Goal: Information Seeking & Learning: Learn about a topic

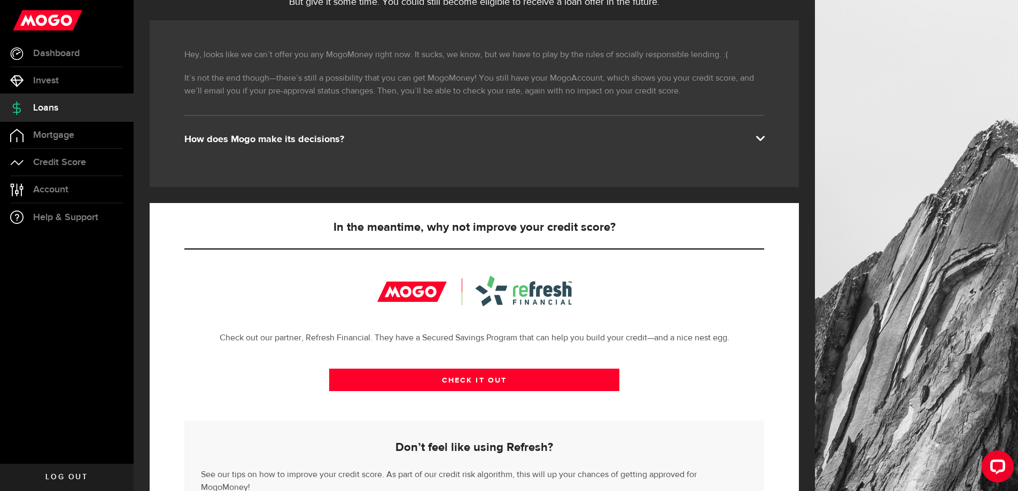
scroll to position [17, 0]
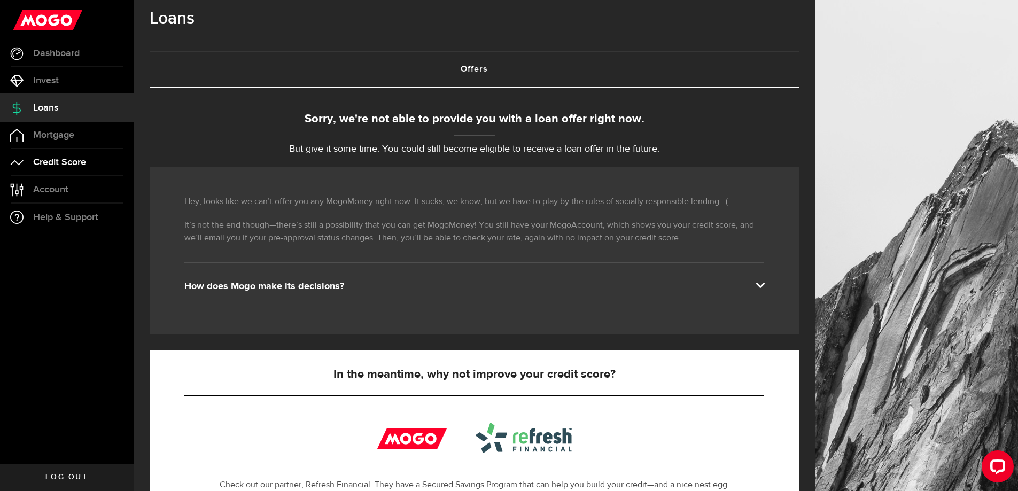
click at [46, 164] on span "Credit Score" at bounding box center [59, 163] width 53 height 10
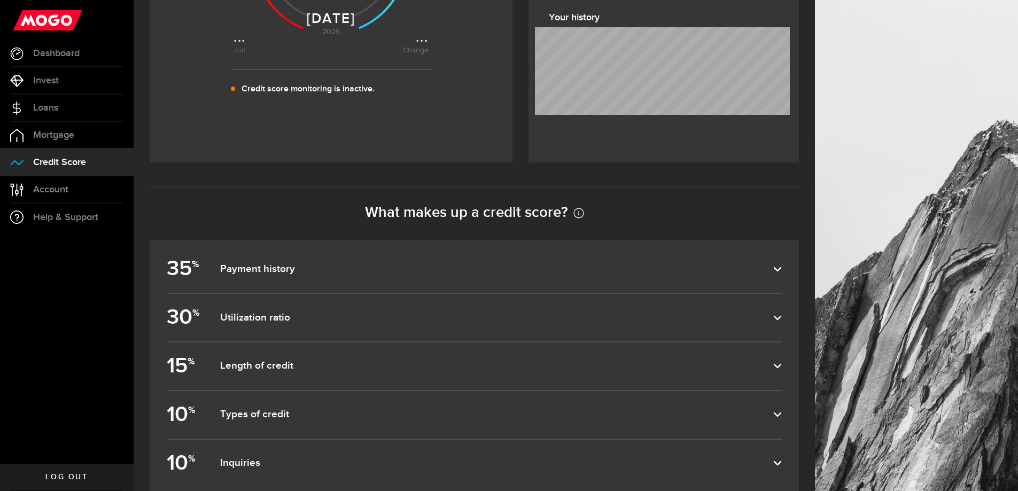
scroll to position [459, 0]
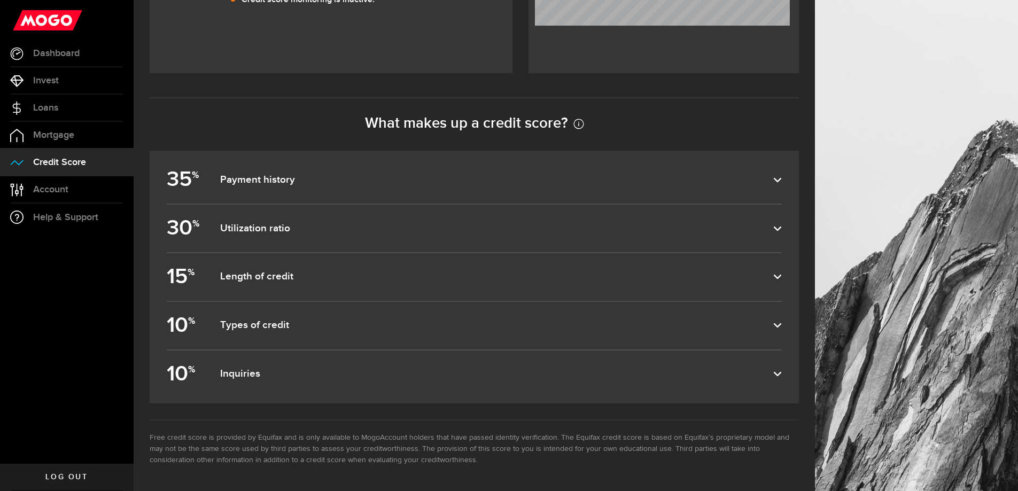
click at [238, 179] on dfn "Payment history" at bounding box center [496, 180] width 553 height 13
click at [0, 0] on input "35 % Payment history" at bounding box center [0, 0] width 0 height 0
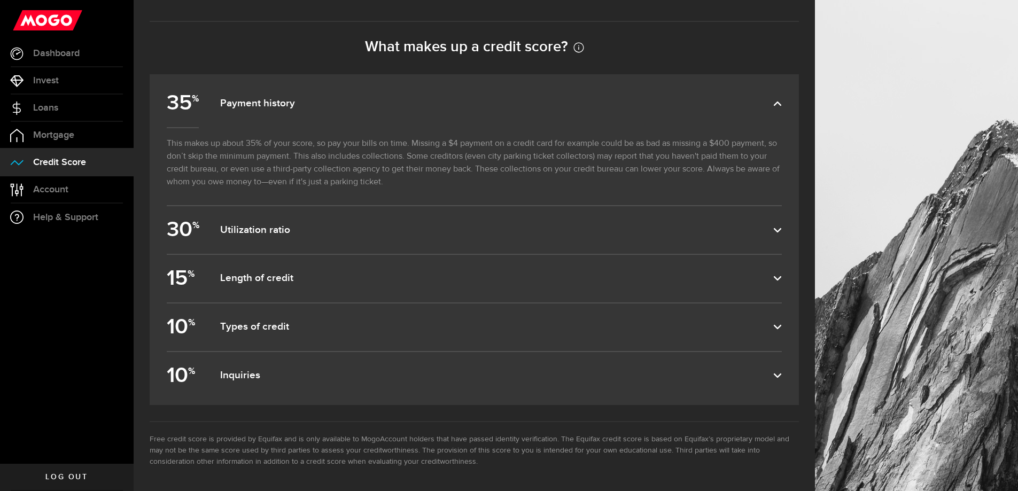
scroll to position [537, 0]
